Goal: Check status: Check status

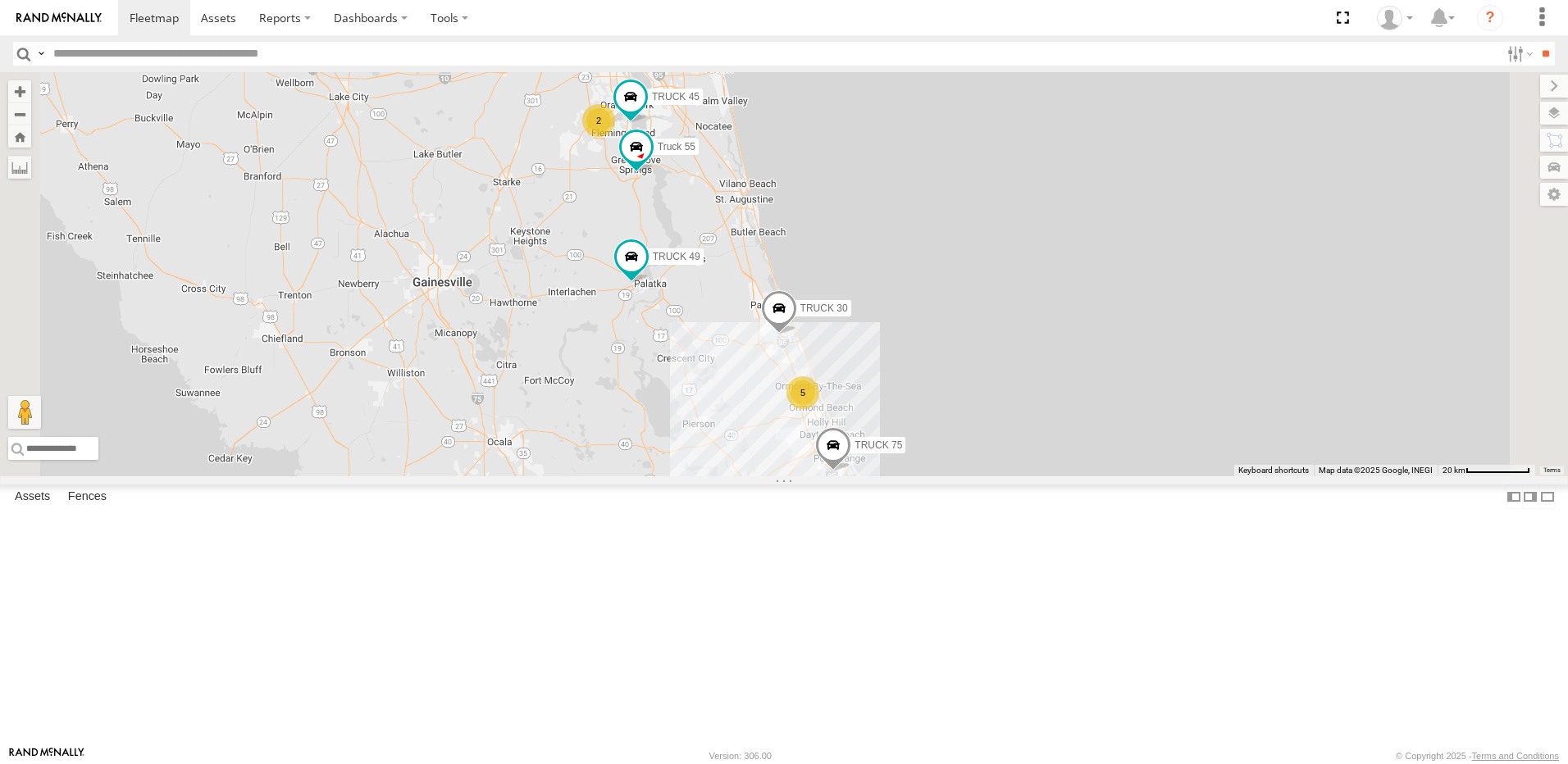
drag, startPoint x: 653, startPoint y: 321, endPoint x: 559, endPoint y: 347, distance: 97.5
click at [559, 347] on div "TRUCK 30 5 TRUCK 49 TRUCK 45 TRUCK 75 Truck 55 2" at bounding box center [784, 274] width 1568 height 404
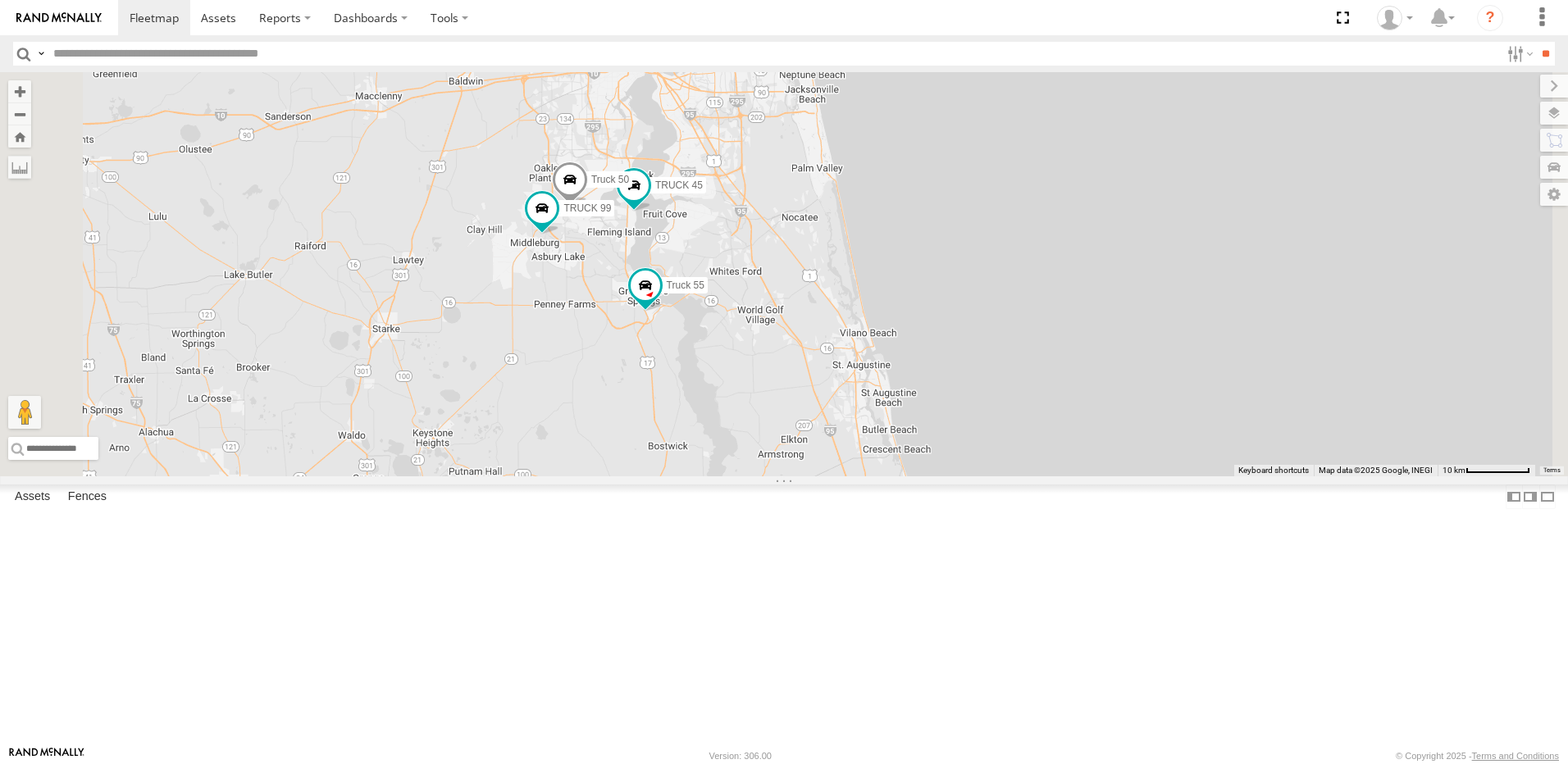
drag, startPoint x: 634, startPoint y: 293, endPoint x: 510, endPoint y: 449, distance: 199.3
click at [510, 449] on div "TRUCK 30 TRUCK 49 TRUCK 45 TRUCK 75 Truck 55 5 Truck 50 TRUCK 99" at bounding box center [784, 274] width 1568 height 404
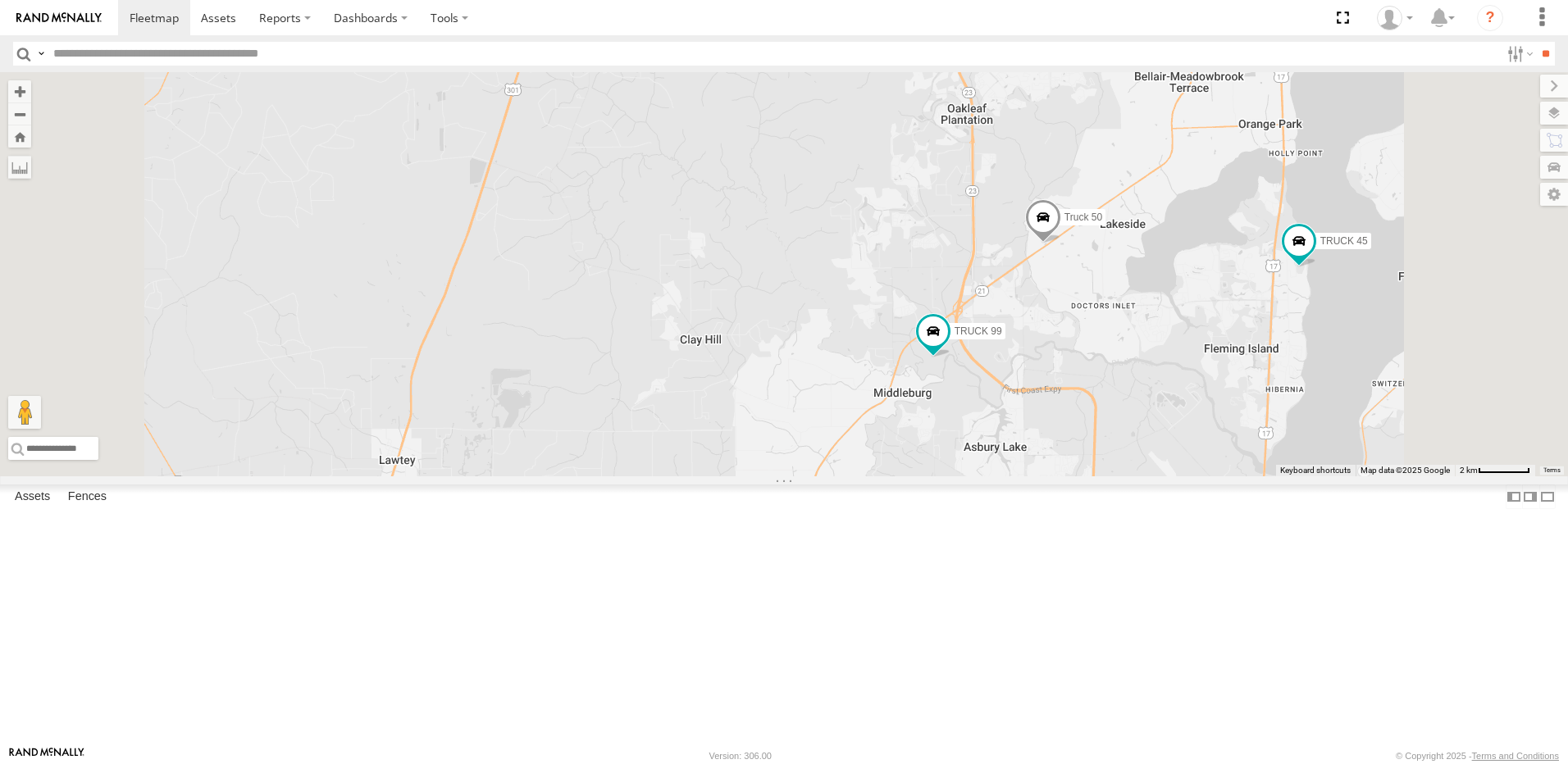
click at [1061, 243] on span at bounding box center [1044, 222] width 36 height 44
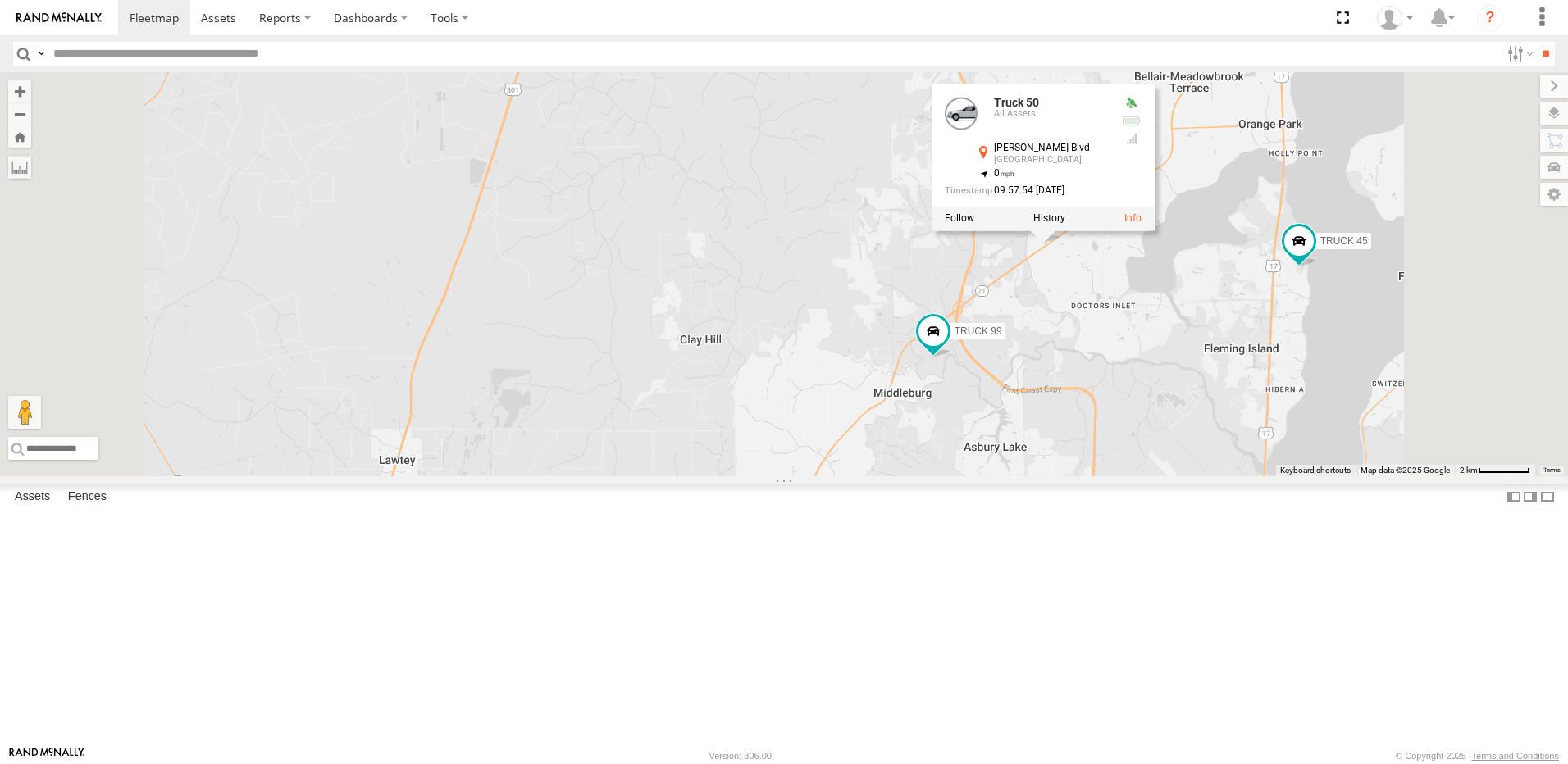
click at [1065, 224] on label at bounding box center [1049, 219] width 32 height 12
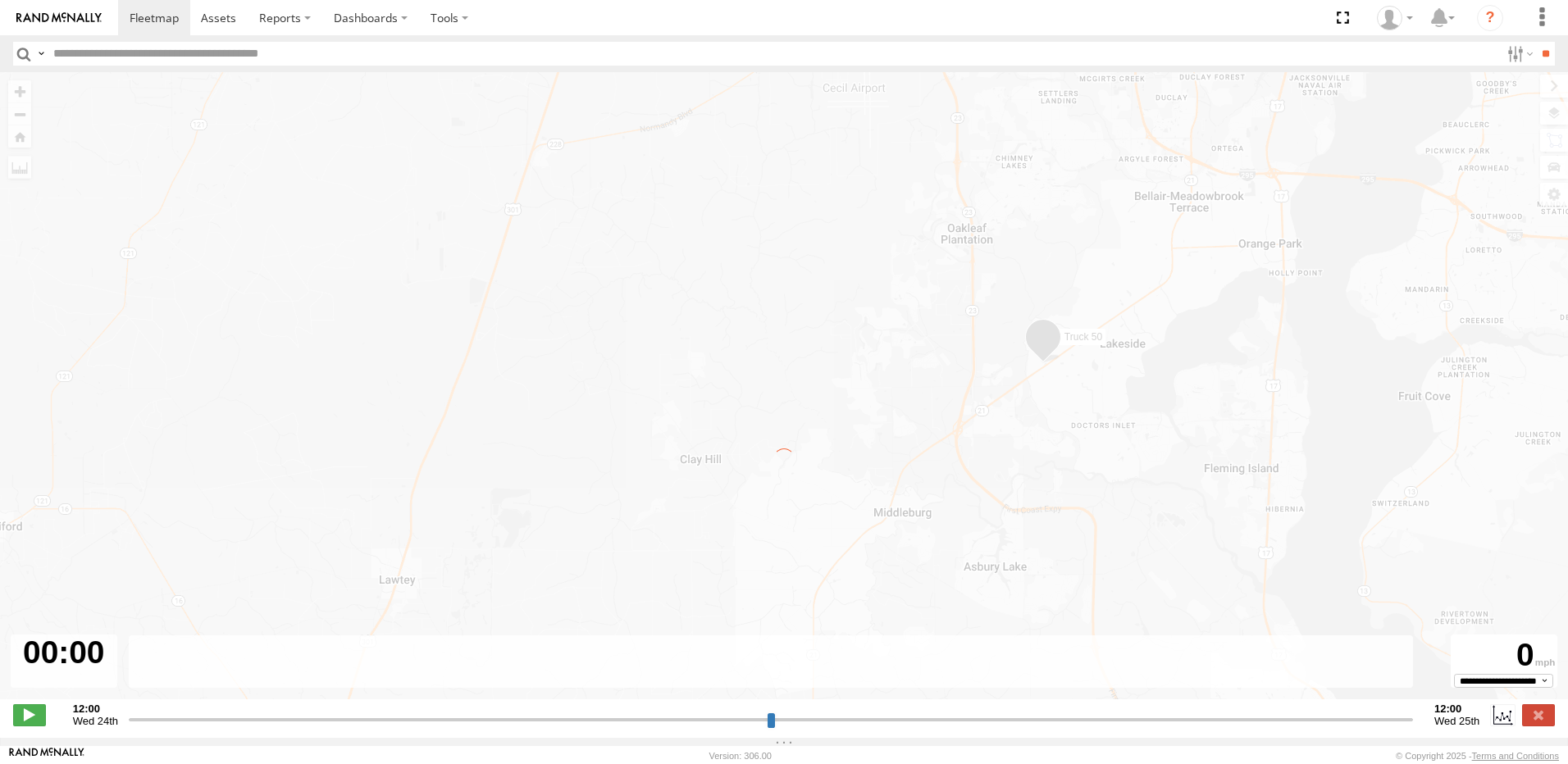
type input "**********"
